Goal: Transaction & Acquisition: Purchase product/service

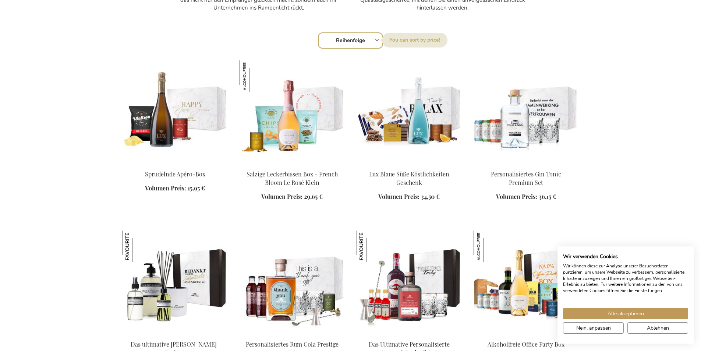
scroll to position [754, 0]
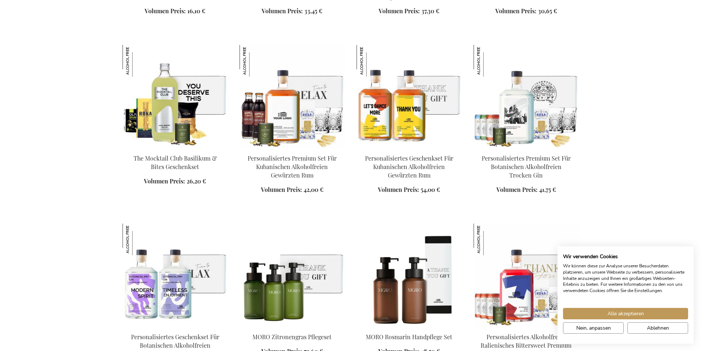
scroll to position [1254, 0]
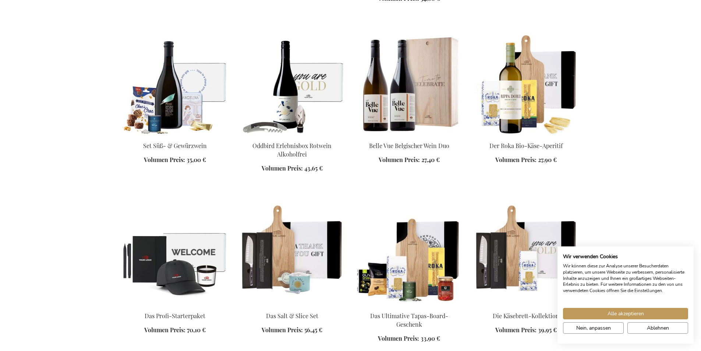
scroll to position [1382, 0]
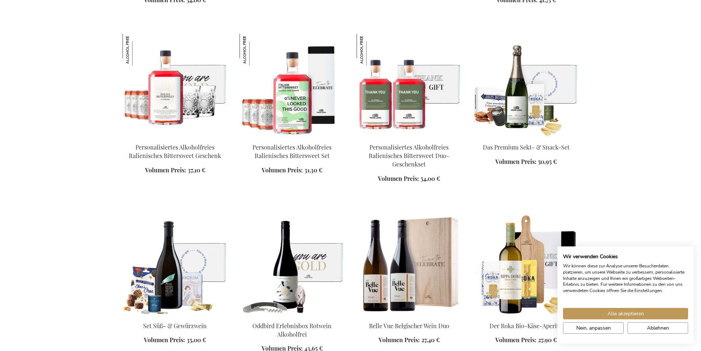
scroll to position [1124, 0]
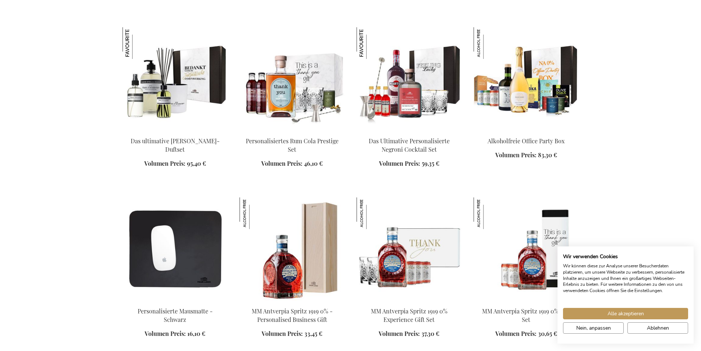
scroll to position [865, 0]
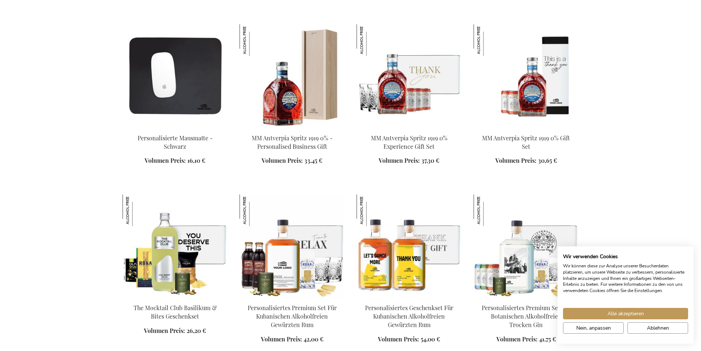
scroll to position [1014, 0]
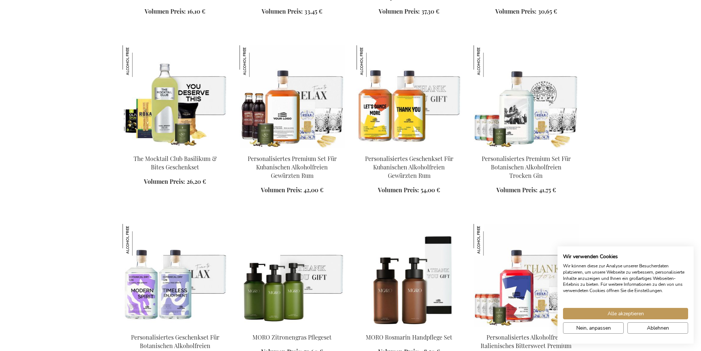
click at [166, 326] on img at bounding box center [175, 275] width 105 height 103
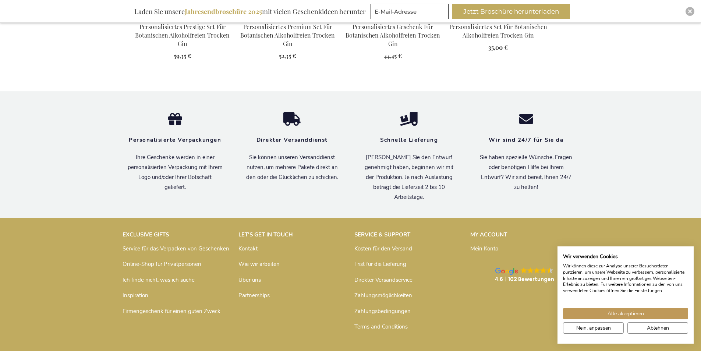
scroll to position [394, 0]
